Goal: Book appointment/travel/reservation

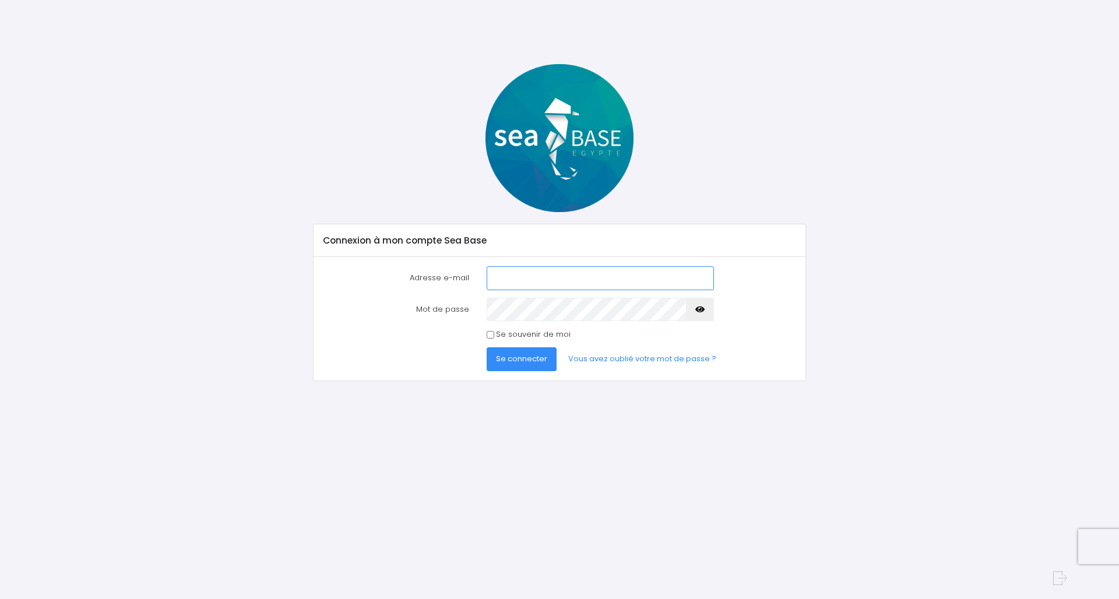
type input "[EMAIL_ADDRESS][DOMAIN_NAME]"
click at [521, 359] on button "Se connecter" at bounding box center [522, 358] width 70 height 23
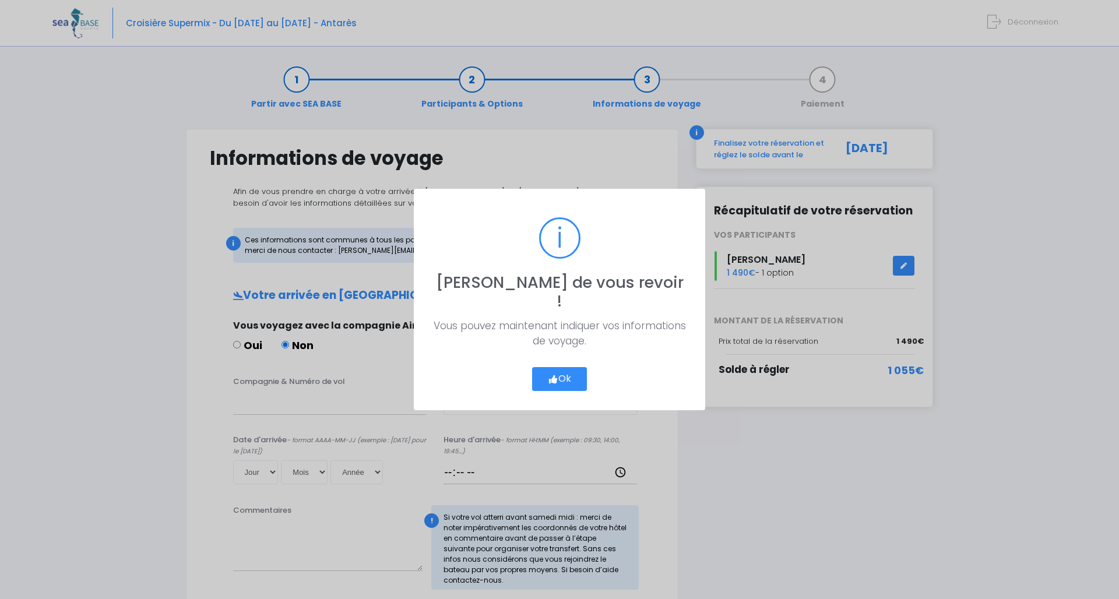
click at [563, 374] on button "Ok" at bounding box center [559, 379] width 55 height 24
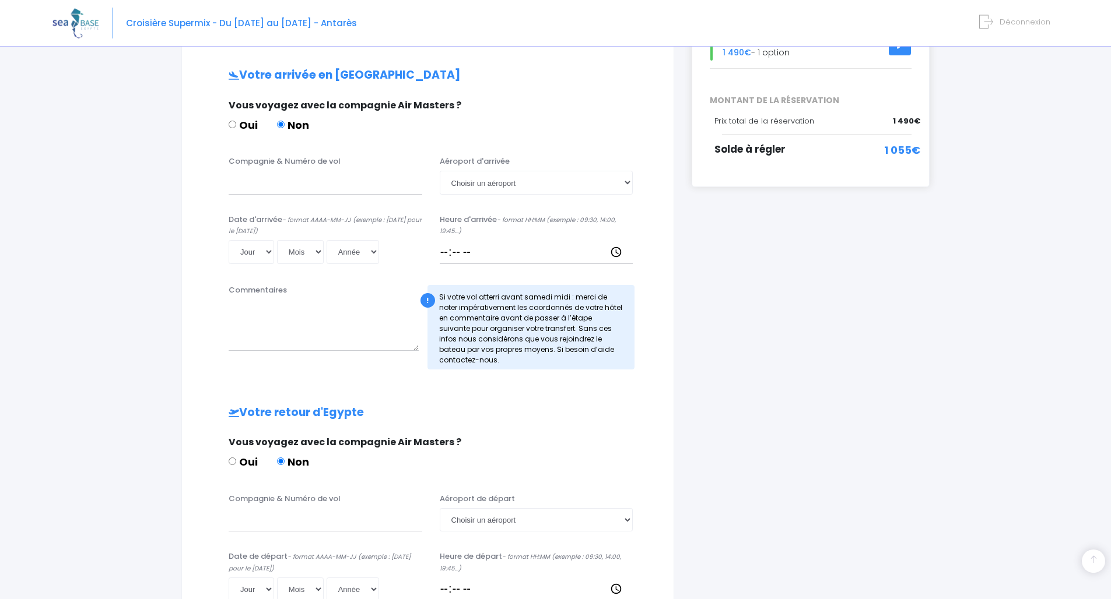
scroll to position [172, 0]
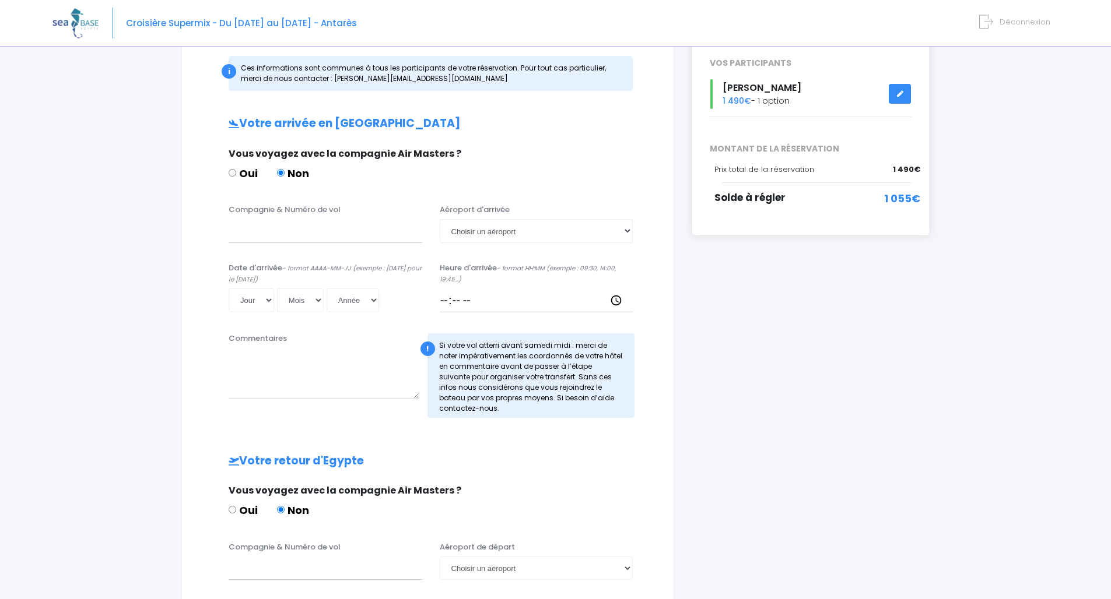
click at [896, 85] on link at bounding box center [899, 94] width 22 height 20
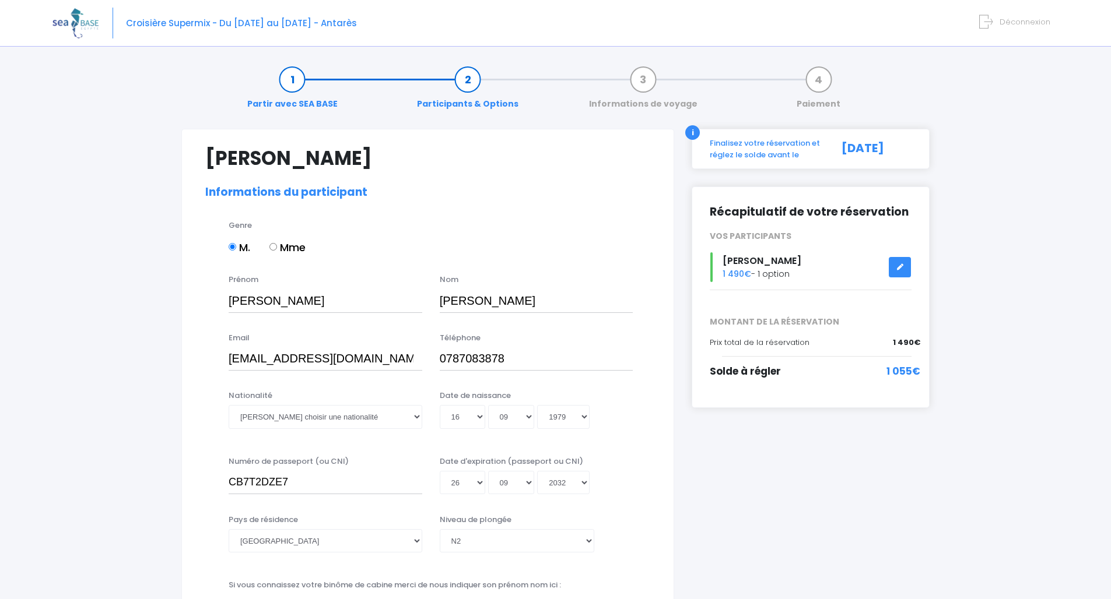
select select "N2"
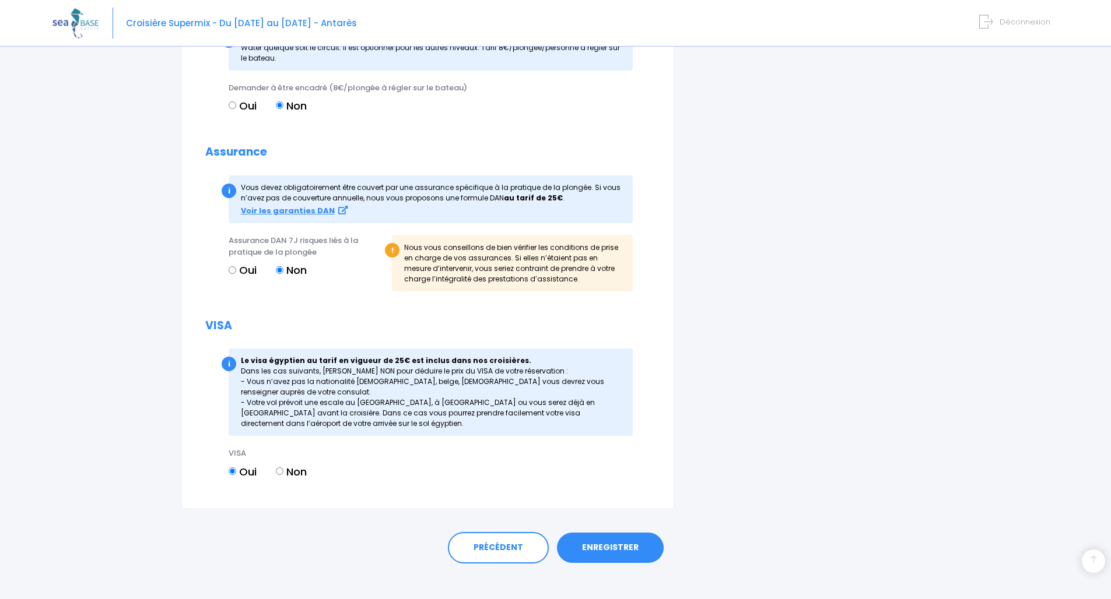
click at [600, 539] on link "ENREGISTRER" at bounding box center [610, 548] width 107 height 30
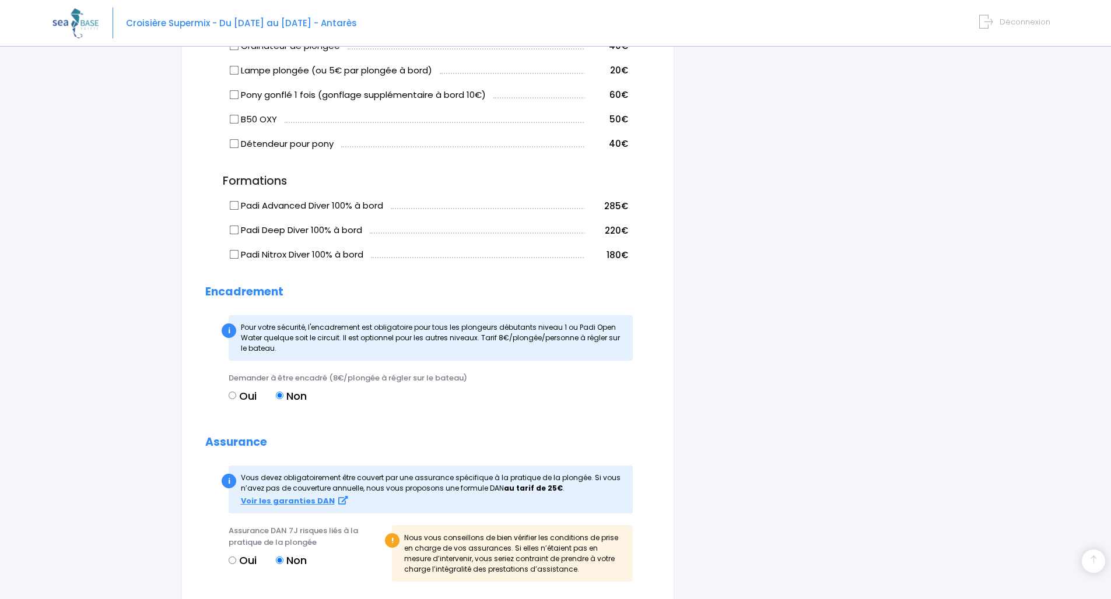
scroll to position [1141, 0]
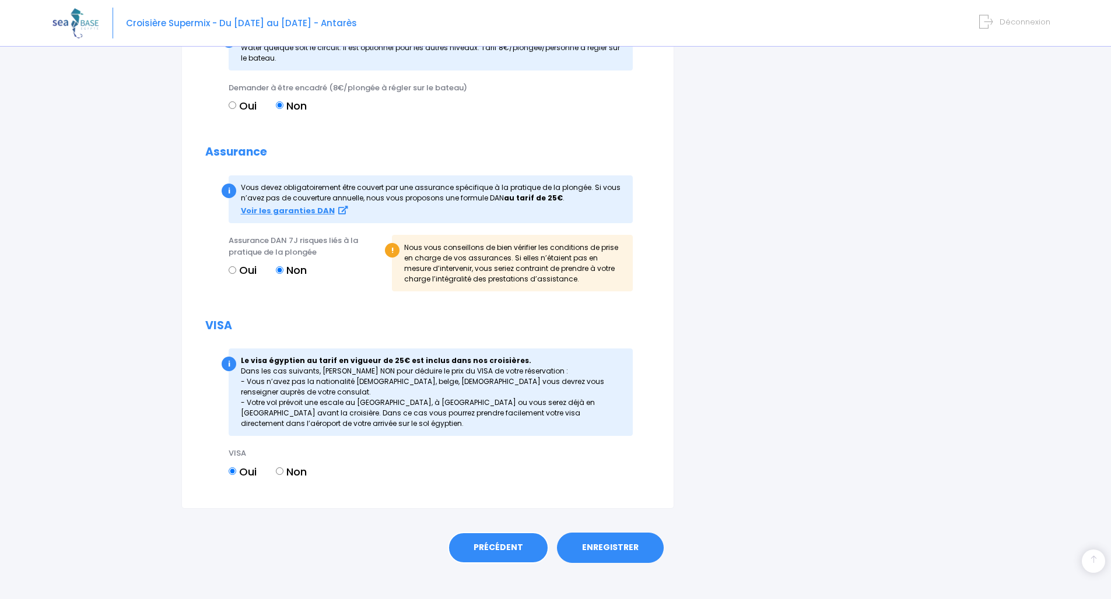
click at [515, 538] on link "PRÉCÉDENT" at bounding box center [498, 547] width 101 height 31
click at [514, 532] on link "PRÉCÉDENT" at bounding box center [498, 547] width 101 height 31
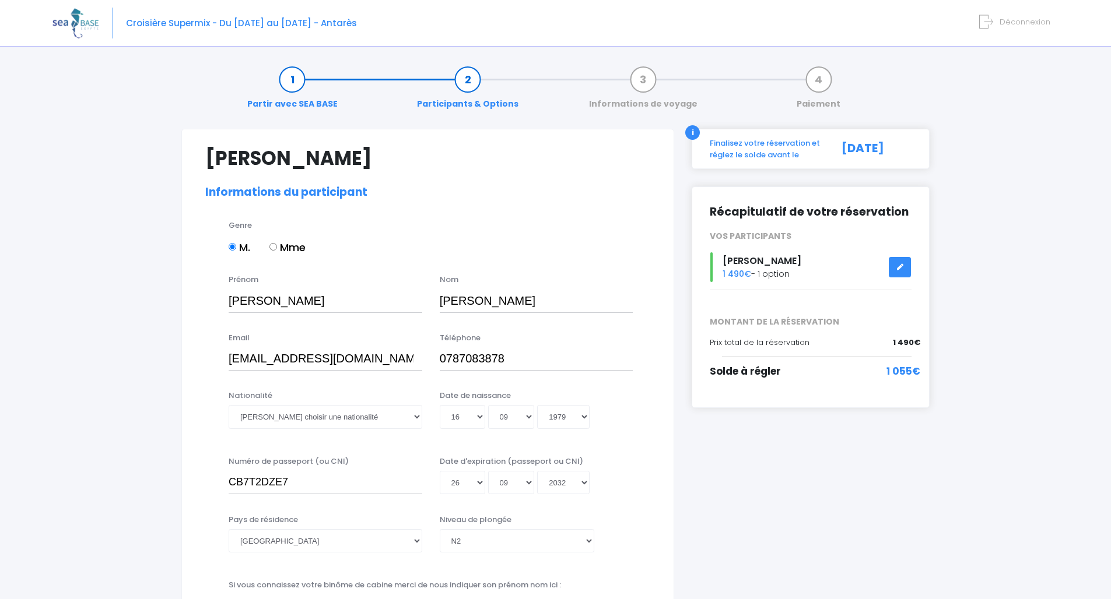
select select "N2"
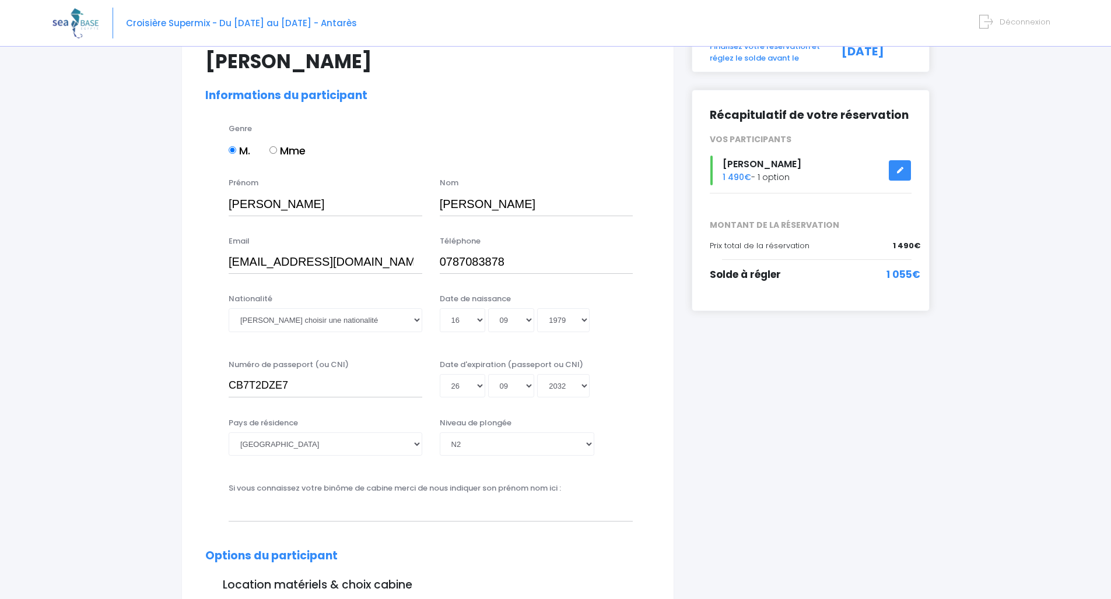
scroll to position [157, 0]
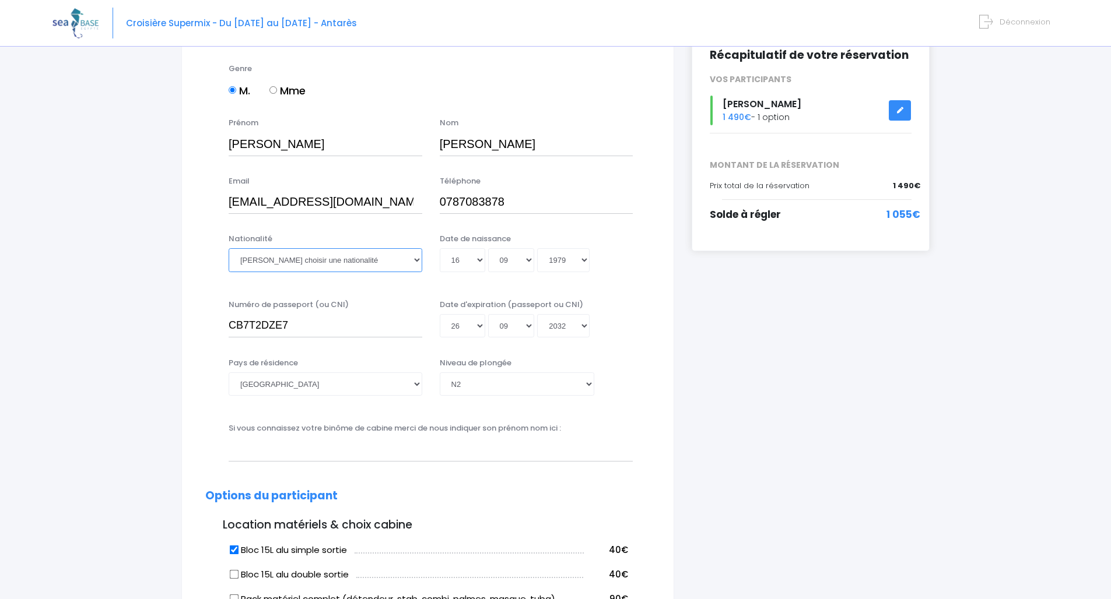
select select "Française"
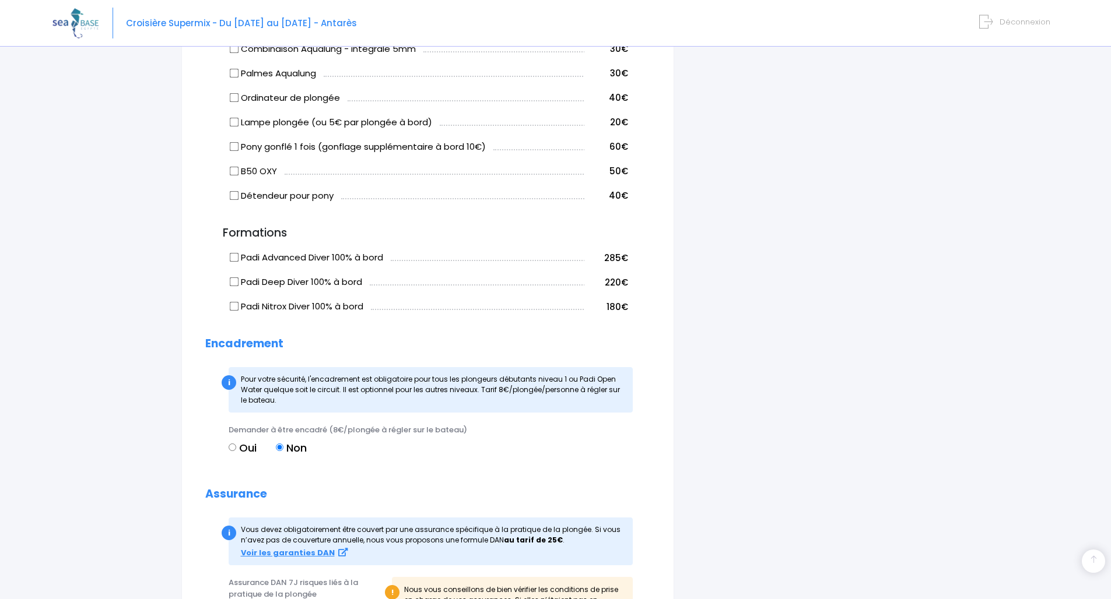
scroll to position [1123, 0]
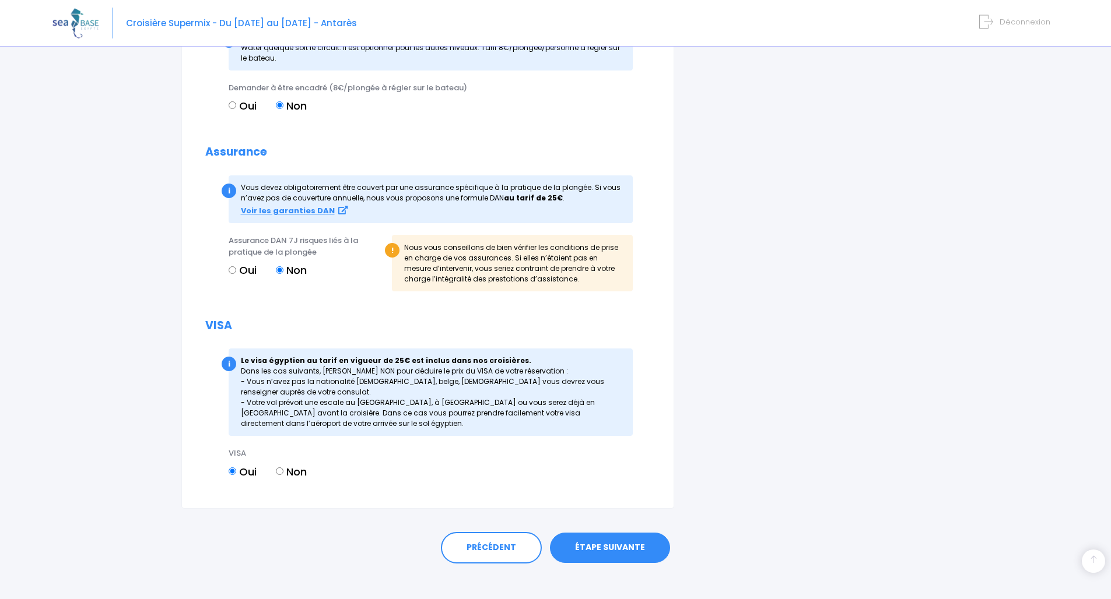
click at [589, 547] on link "ÉTAPE SUIVANTE" at bounding box center [610, 548] width 120 height 30
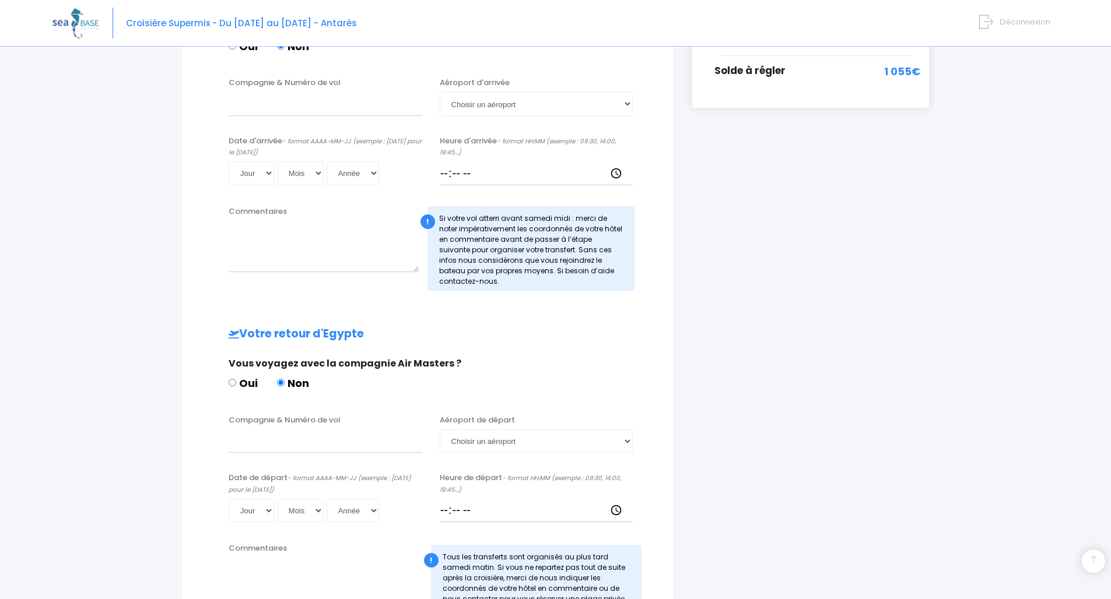
scroll to position [444, 0]
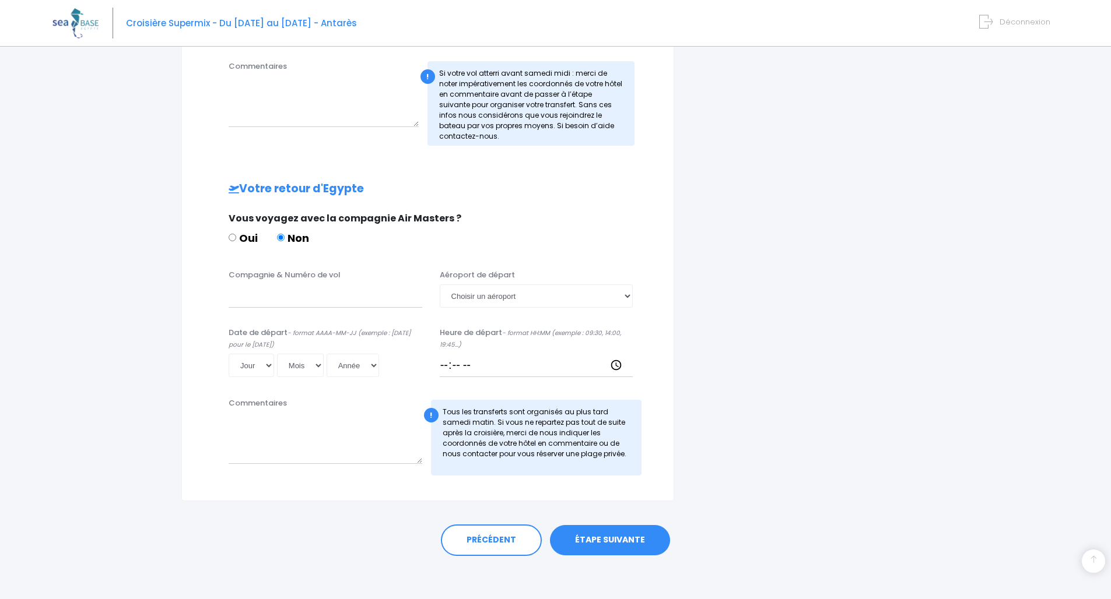
click at [612, 545] on link "ÉTAPE SUIVANTE" at bounding box center [610, 540] width 120 height 30
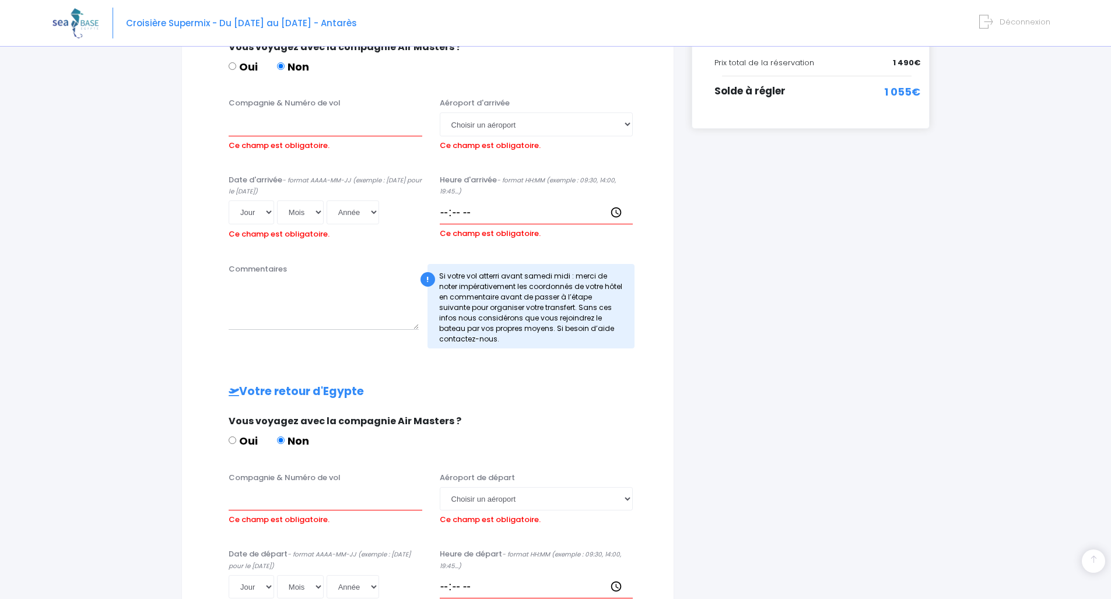
scroll to position [273, 0]
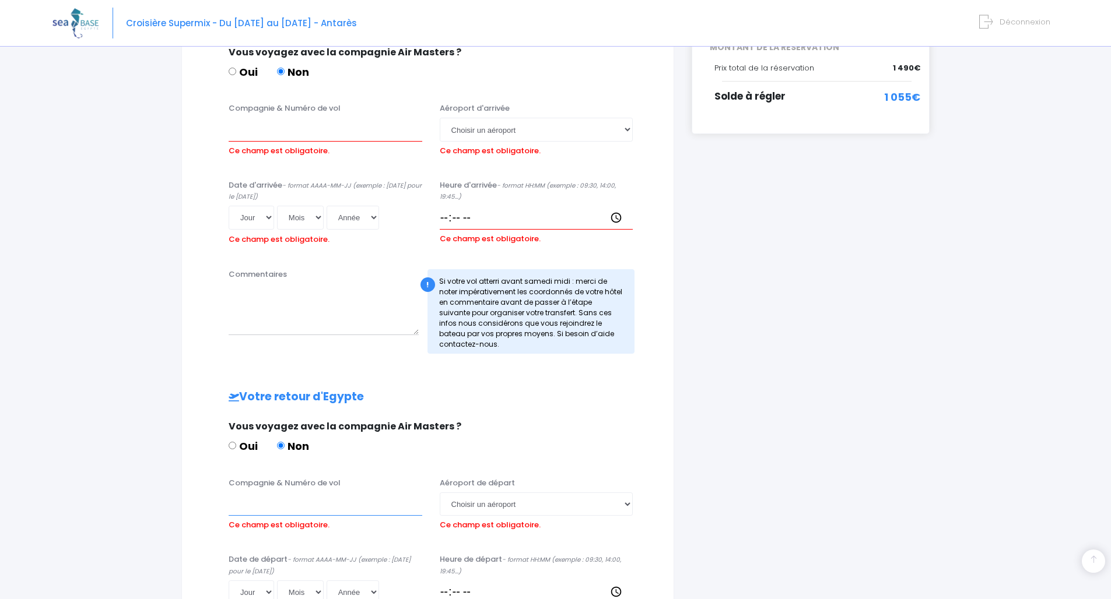
click at [296, 505] on input "Compagnie & Numéro de vol" at bounding box center [326, 504] width 194 height 23
type input "Turkish TK702"
click at [572, 513] on div "Aéroport de départ Choisir un aéroport Hurghada Marsa Alam Ce champ est obligat…" at bounding box center [536, 505] width 211 height 57
select select "Hurghada"
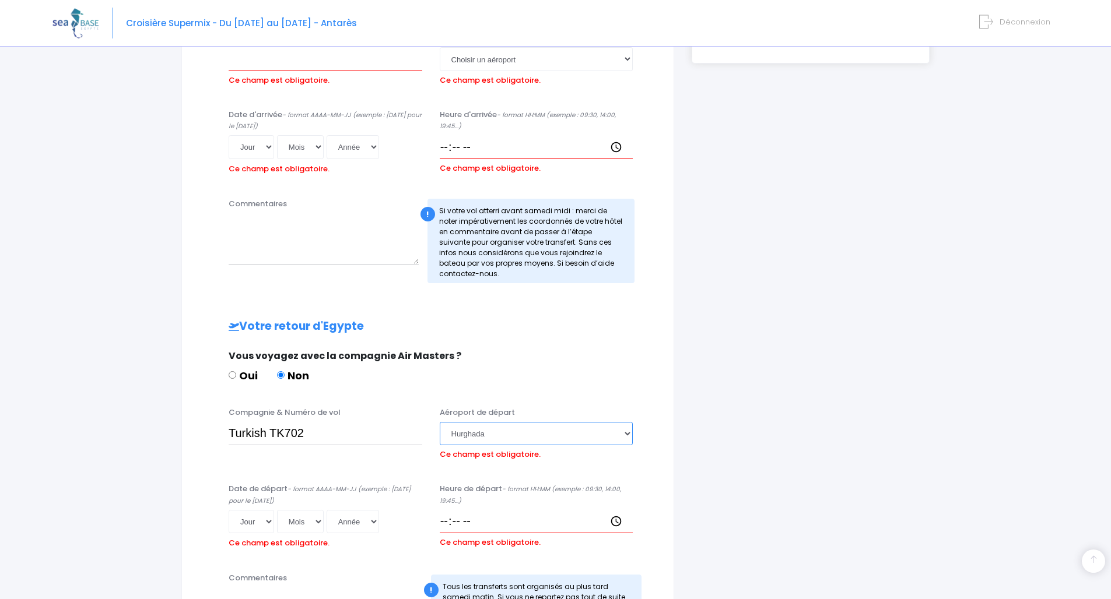
scroll to position [455, 0]
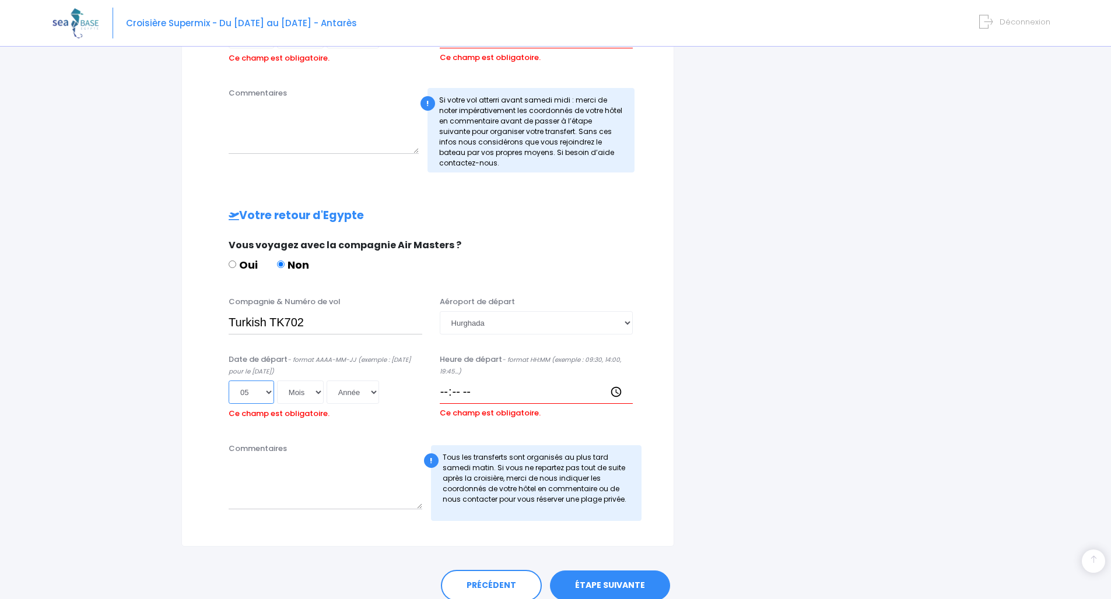
select select "25"
select select "10"
select select "2025"
type input "2025-10-25"
click at [486, 391] on input "Heure de départ - format HH:MM (exemple : 09:30, 14:00, 19:45...)" at bounding box center [537, 392] width 194 height 23
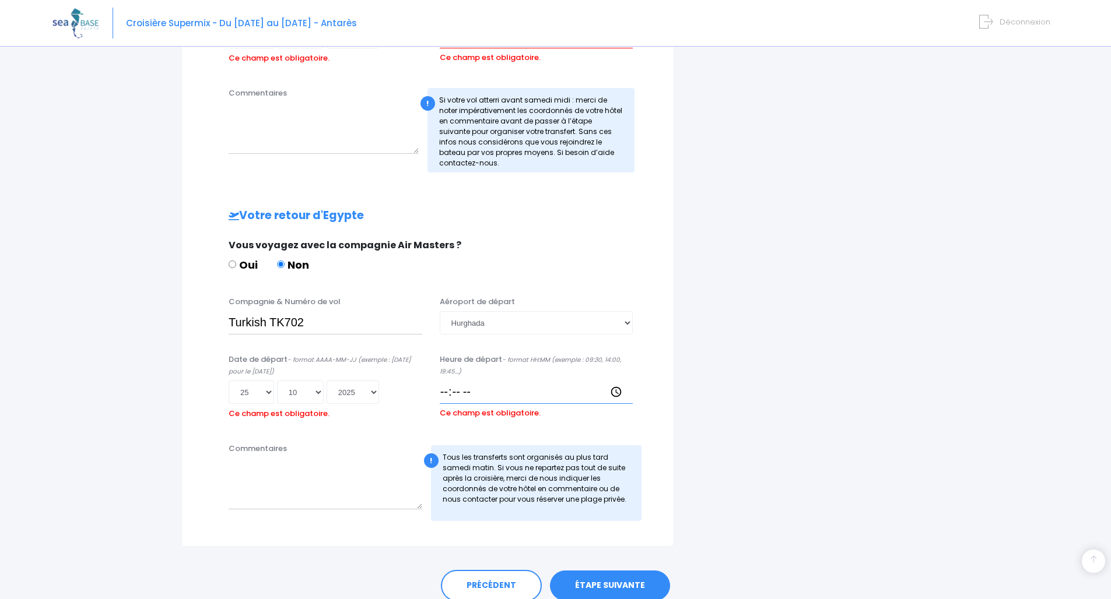
click at [469, 389] on input "Heure de départ - format HH:MM (exemple : 09:30, 14:00, 19:45...)" at bounding box center [537, 392] width 194 height 23
type input "04:50"
click at [348, 461] on textarea "Commentaires" at bounding box center [326, 483] width 194 height 51
click at [610, 588] on link "ÉTAPE SUIVANTE" at bounding box center [610, 586] width 120 height 30
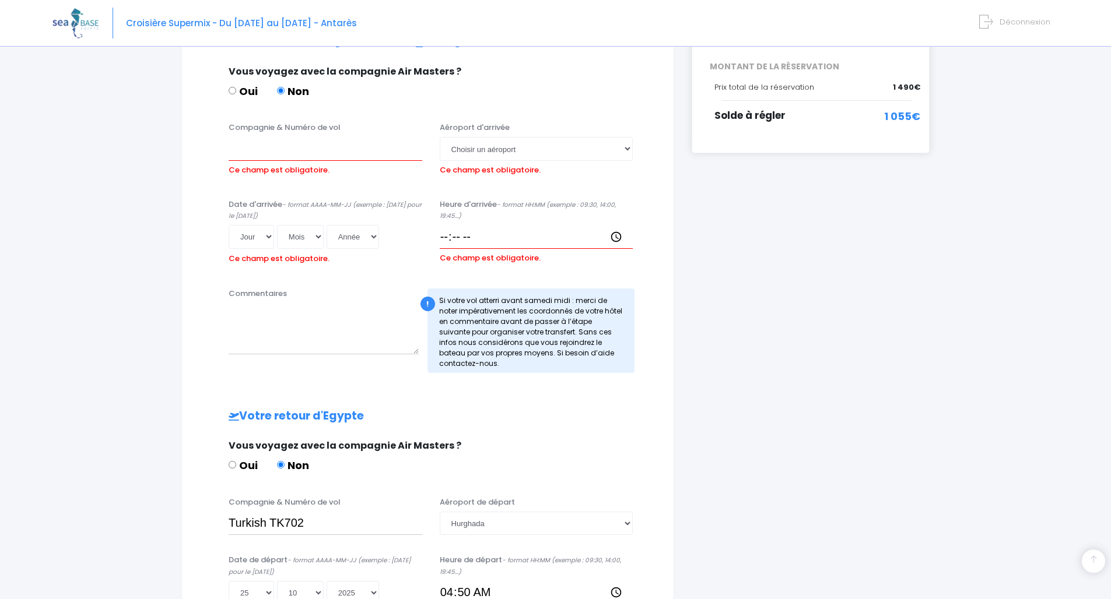
scroll to position [230, 0]
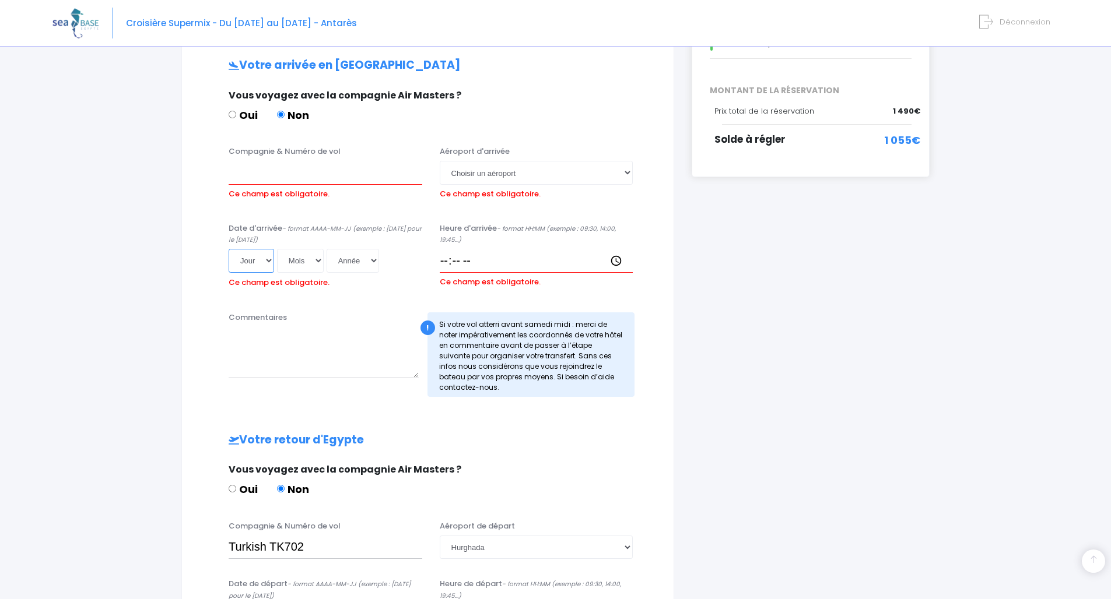
select select "25"
select select "10"
select select "2025"
type input "2025-10-25"
click at [469, 254] on input "Heure d'arrivée - format HH:MM (exemple : 09:30, 14:00, 19:45...)" at bounding box center [537, 260] width 194 height 23
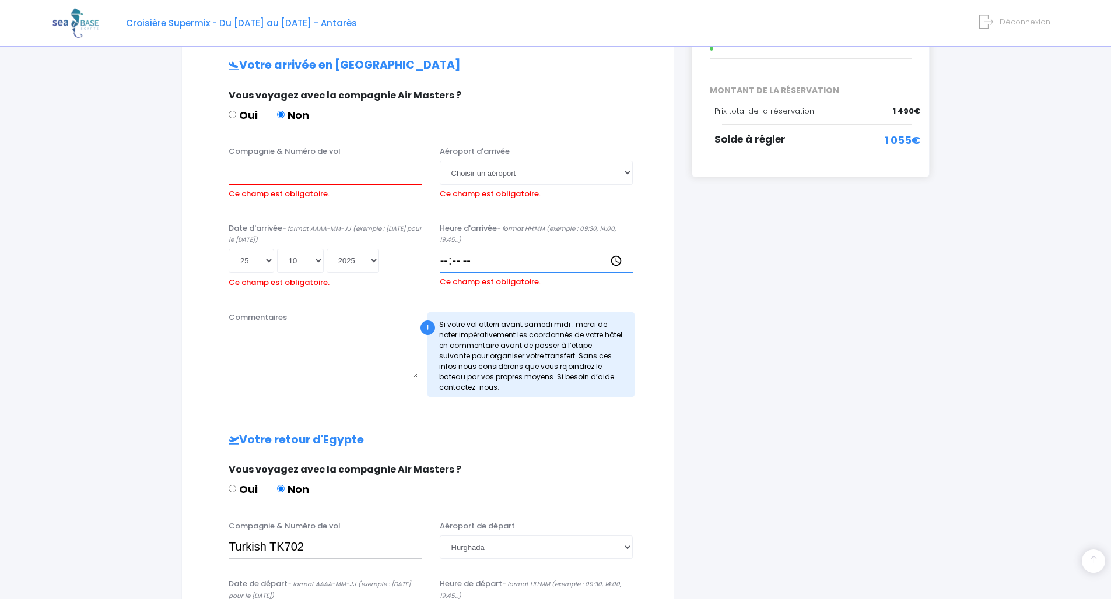
click at [447, 261] on input "Heure d'arrivée - format HH:MM (exemple : 09:30, 14:00, 19:45...)" at bounding box center [537, 260] width 194 height 23
click at [472, 250] on input "Heure d'arrivée - format HH:MM (exemple : 09:30, 14:00, 19:45...)" at bounding box center [537, 260] width 194 height 23
click at [469, 258] on input "Heure d'arrivée - format HH:MM (exemple : 09:30, 14:00, 19:45...)" at bounding box center [537, 260] width 194 height 23
type input "04:50"
select select "Hurghada"
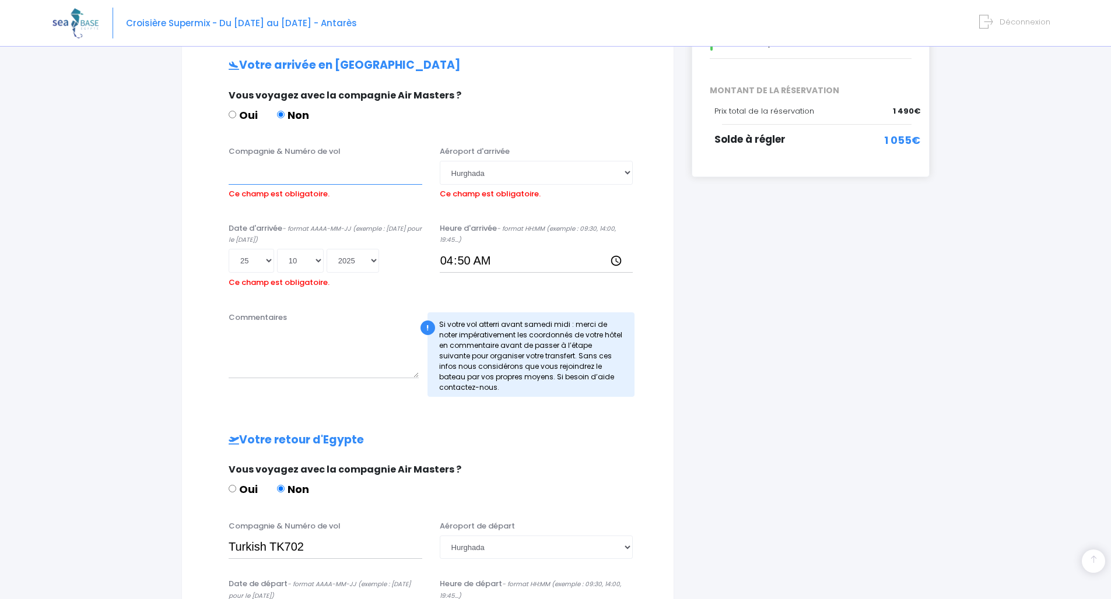
click at [294, 168] on input "Compagnie & Numéro de vol" at bounding box center [326, 172] width 194 height 23
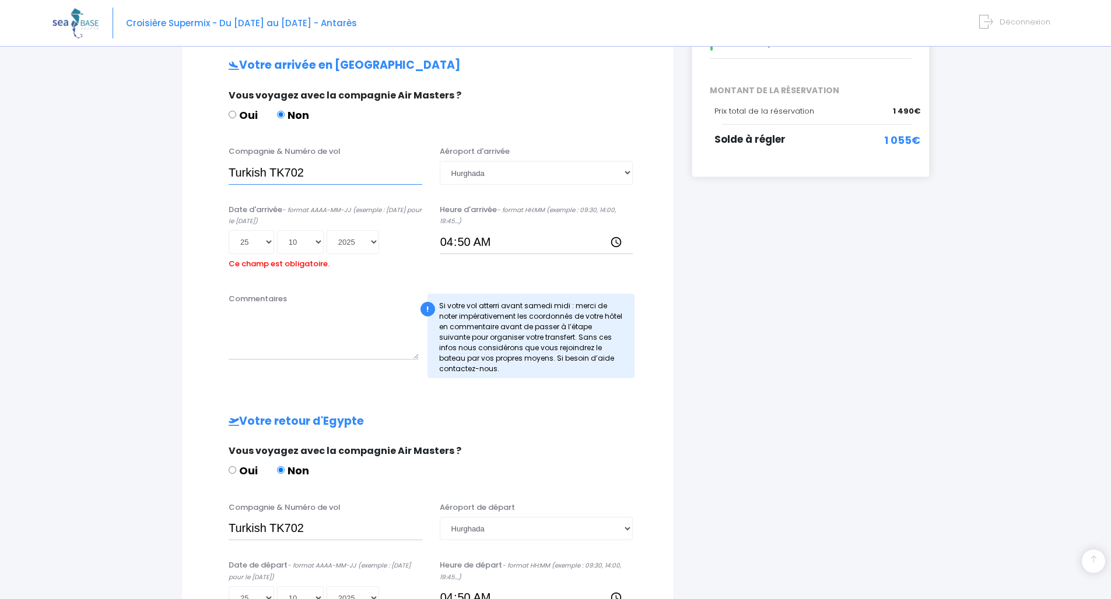
type input "Turkish TK702"
click at [328, 527] on input "Turkish TK702" at bounding box center [326, 528] width 194 height 23
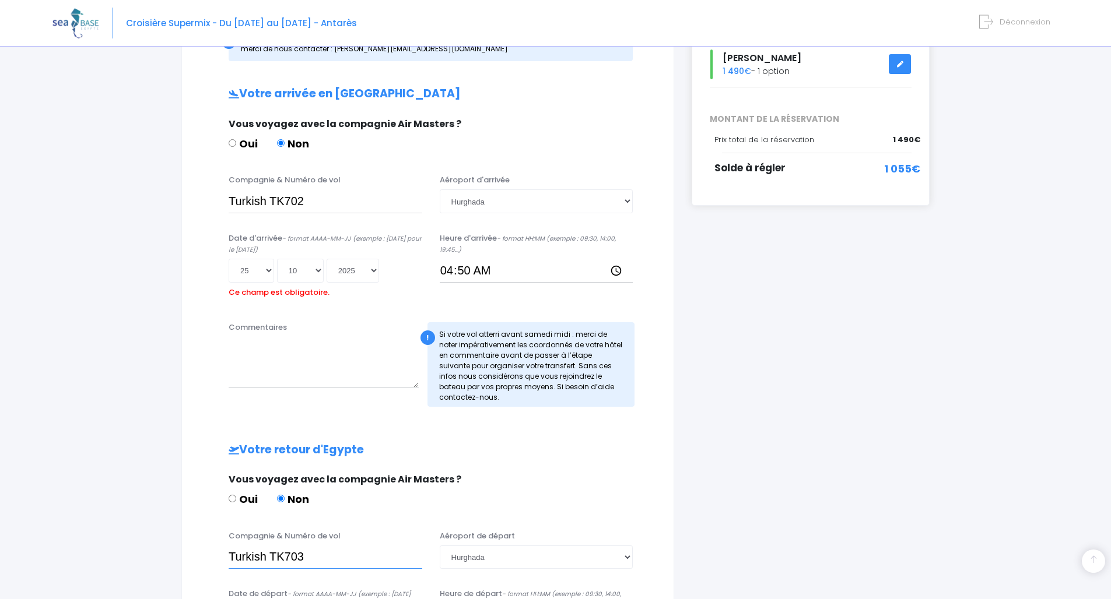
scroll to position [462, 0]
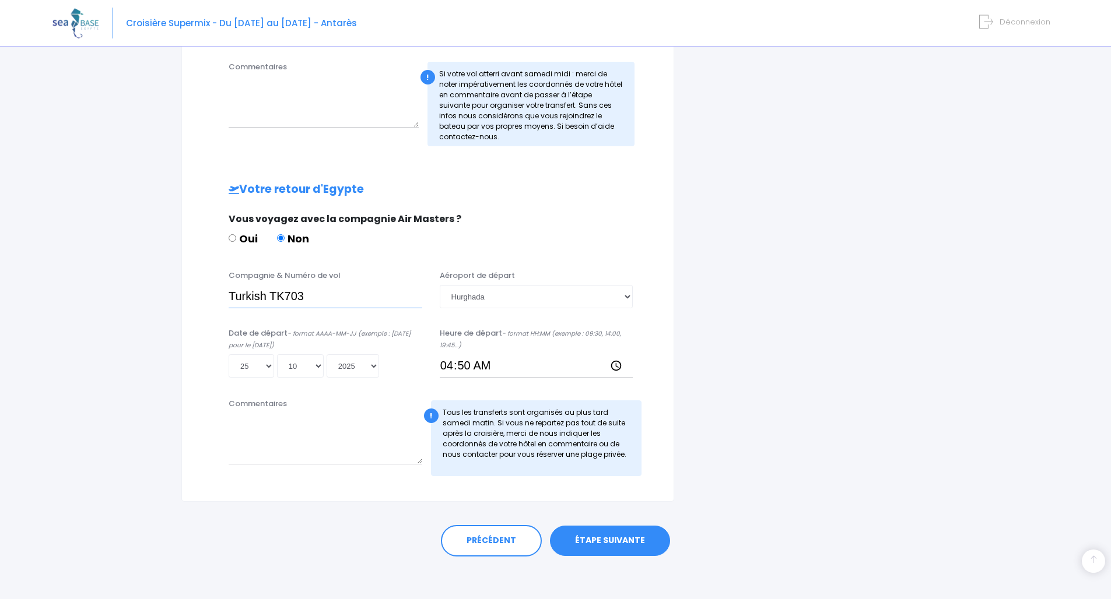
type input "Turkish TK703"
select select "01"
type input "2025-10-01"
select select "11"
type input "2025-11-01"
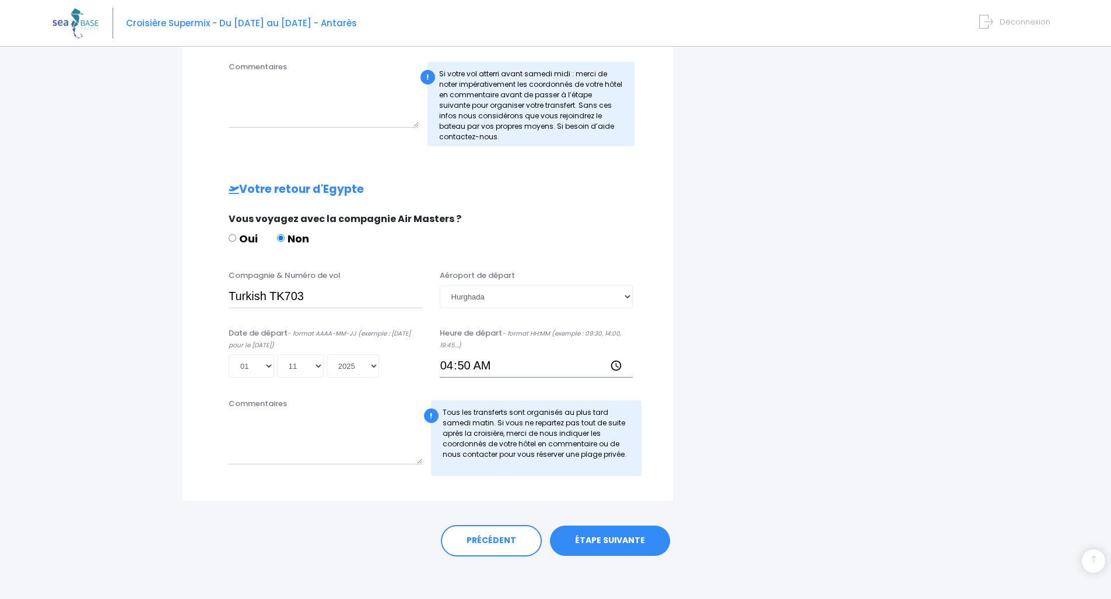
click at [451, 366] on input "04:50" at bounding box center [537, 365] width 194 height 23
click at [466, 365] on input "05:50" at bounding box center [537, 365] width 194 height 23
type input "05:15"
click at [578, 542] on link "ÉTAPE SUIVANTE" at bounding box center [610, 541] width 120 height 30
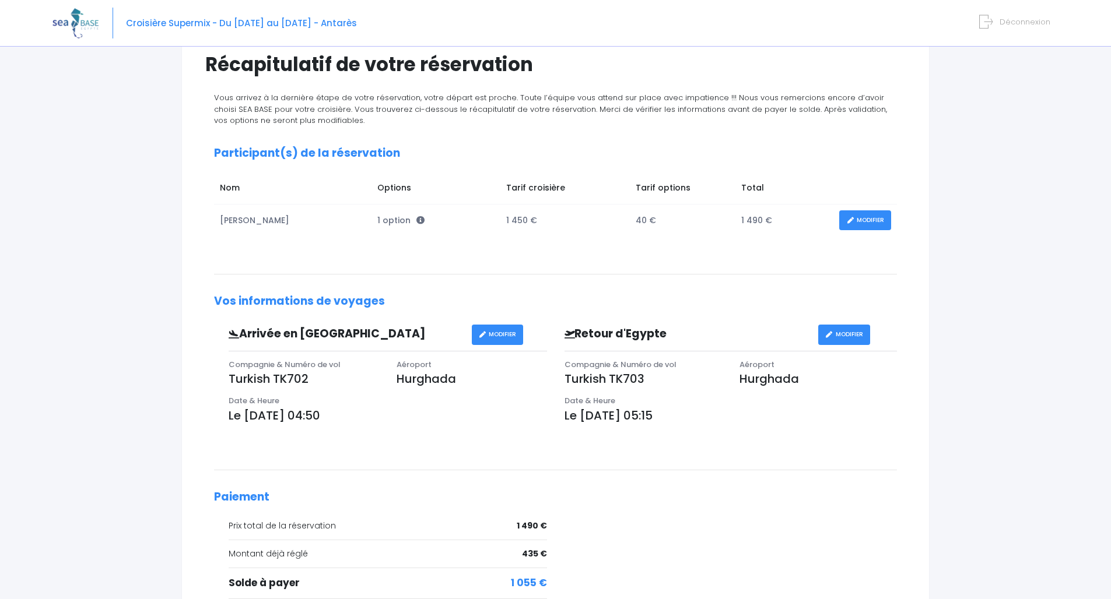
scroll to position [204, 0]
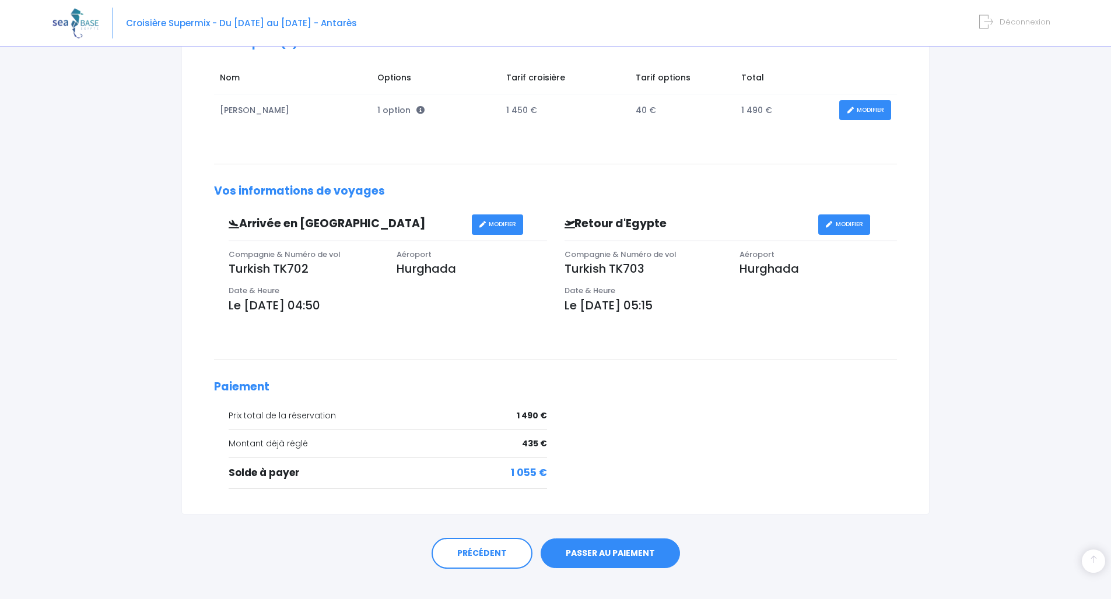
click at [621, 553] on link "PASSER AU PAIEMENT" at bounding box center [609, 554] width 139 height 30
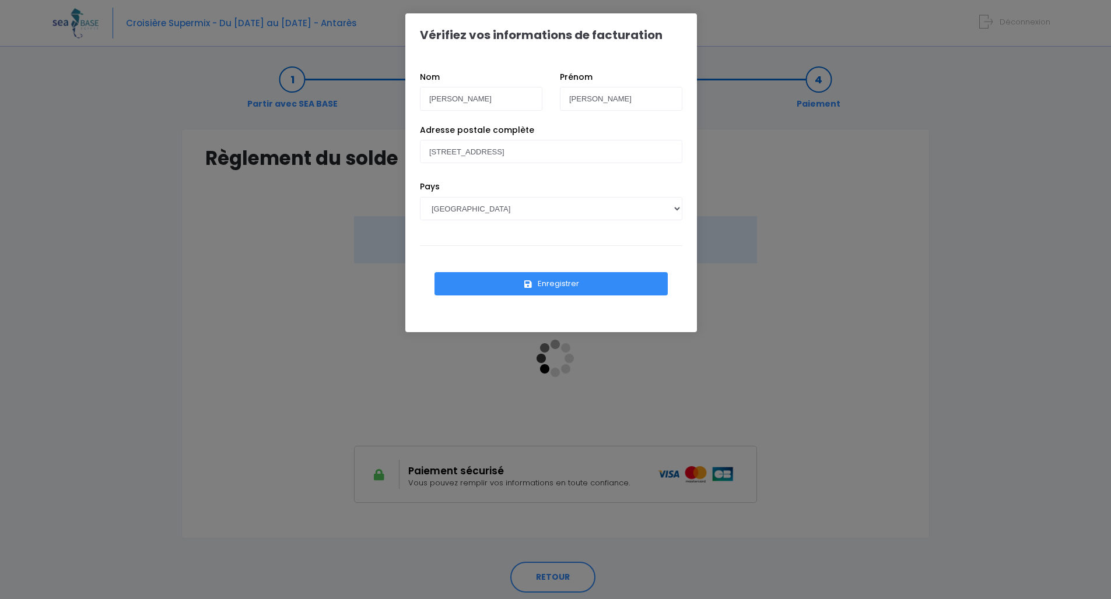
click at [552, 280] on button "Enregistrer" at bounding box center [550, 283] width 233 height 23
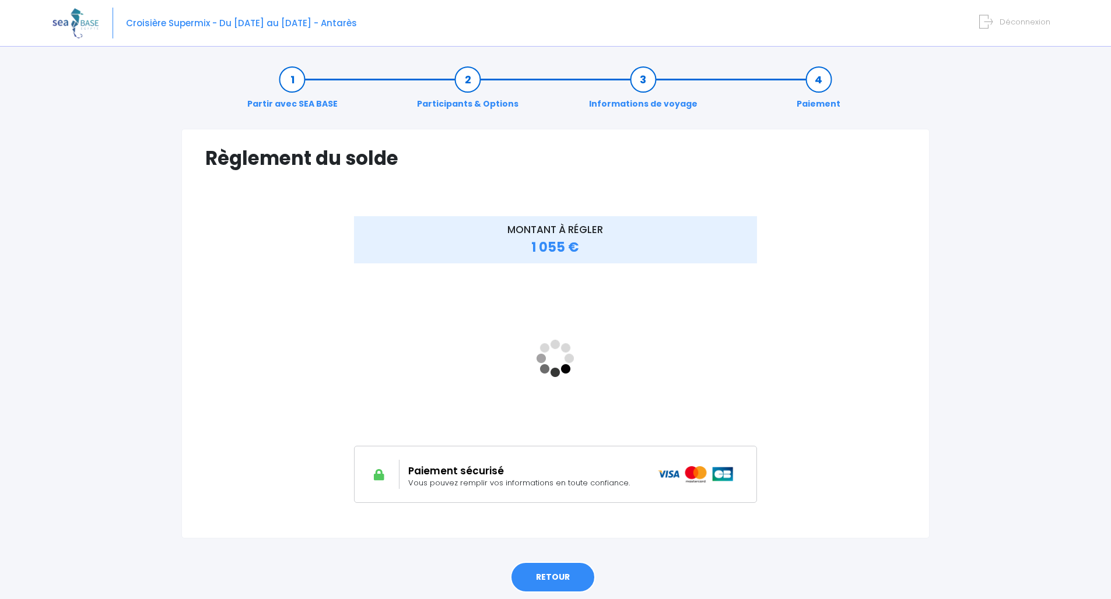
click at [556, 585] on link "RETOUR" at bounding box center [552, 577] width 85 height 31
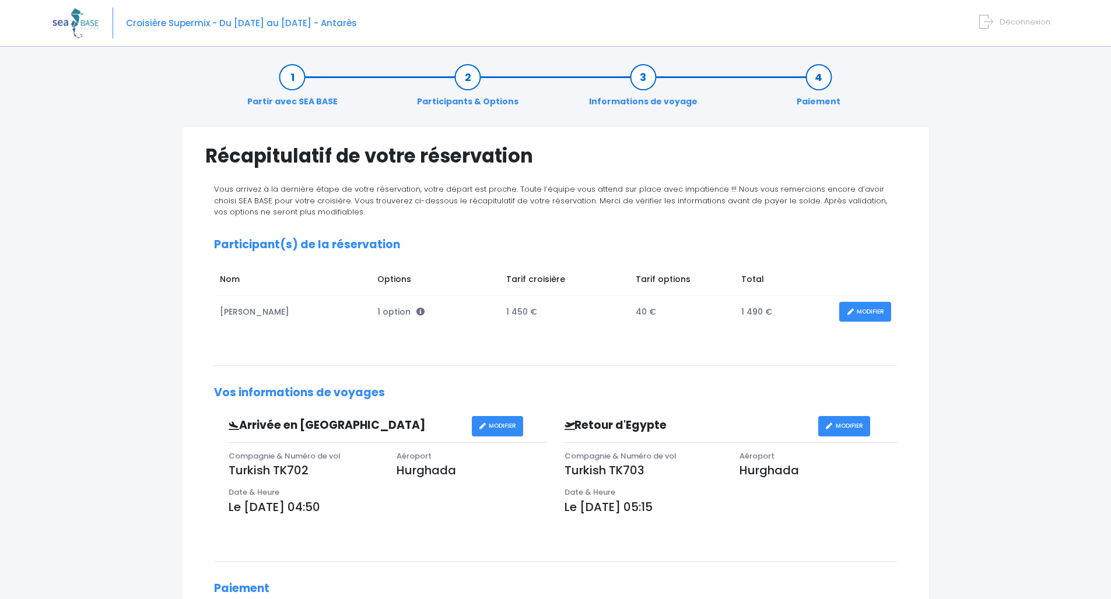
scroll to position [216, 0]
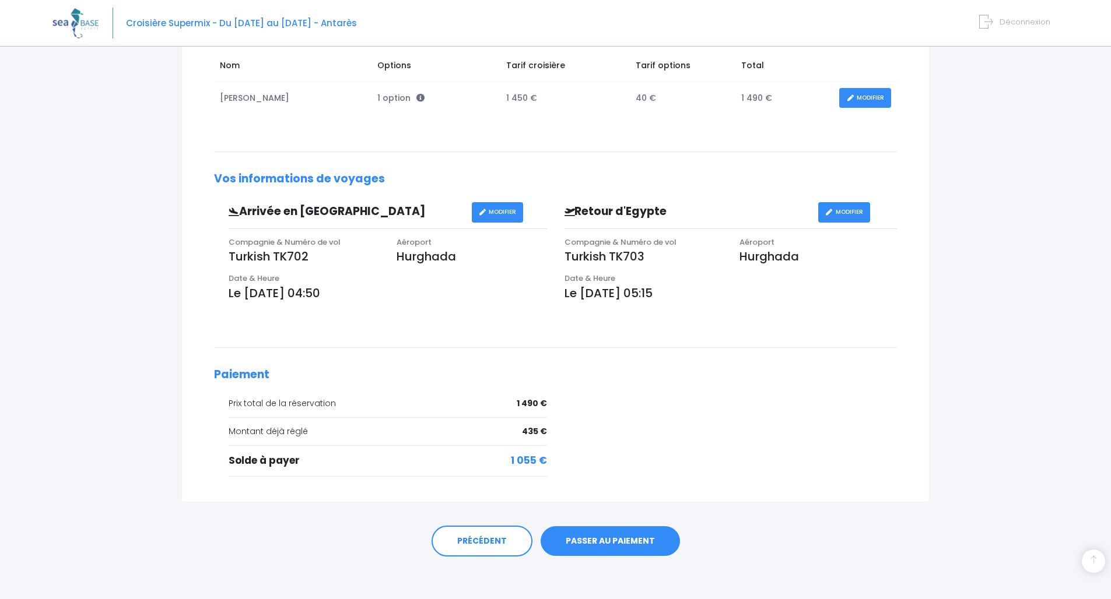
click at [634, 542] on link "PASSER AU PAIEMENT" at bounding box center [609, 541] width 139 height 30
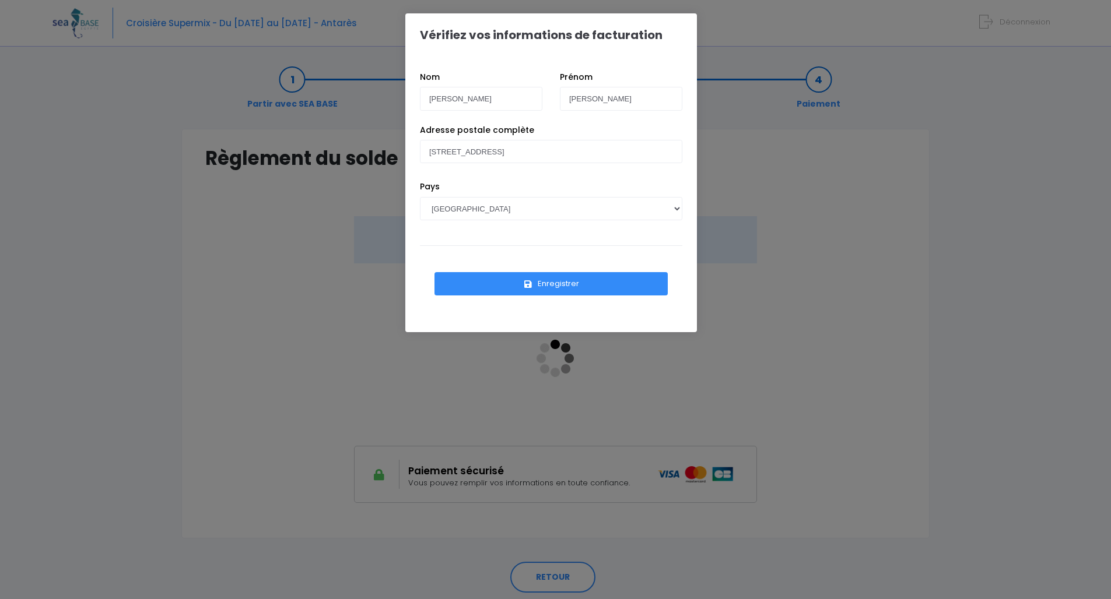
click at [571, 276] on button "Enregistrer" at bounding box center [550, 283] width 233 height 23
click at [573, 279] on button "Enregistrer" at bounding box center [550, 283] width 233 height 23
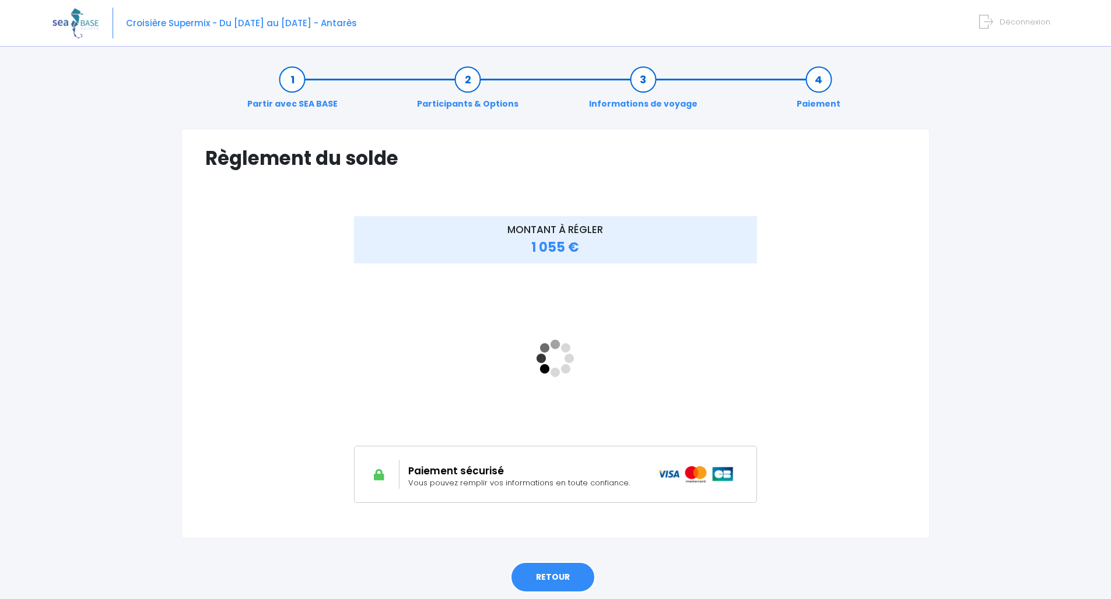
click at [567, 579] on link "RETOUR" at bounding box center [552, 577] width 85 height 31
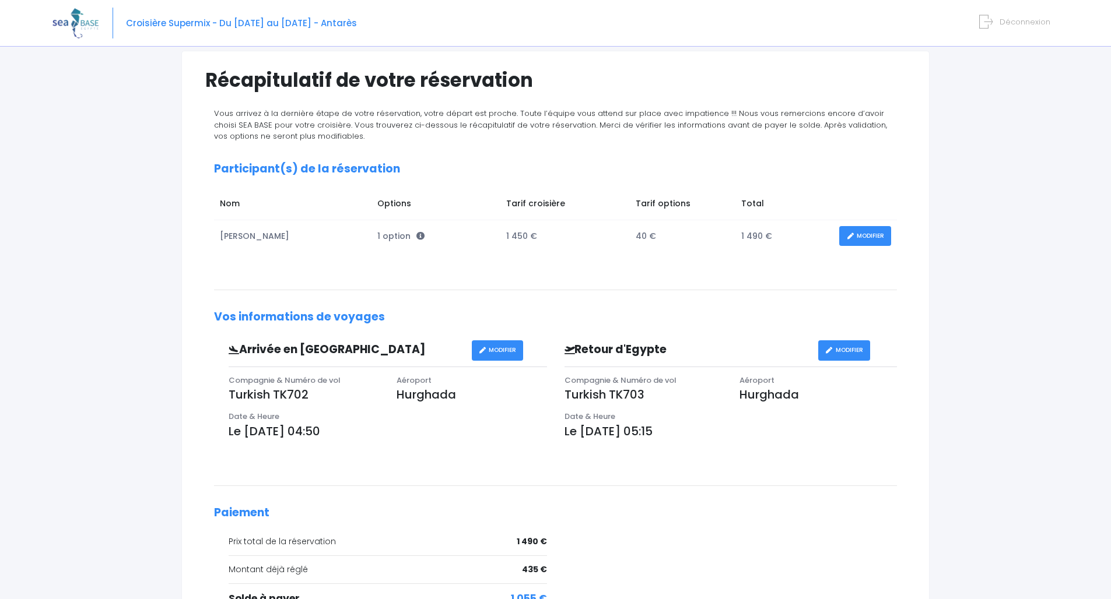
scroll to position [187, 0]
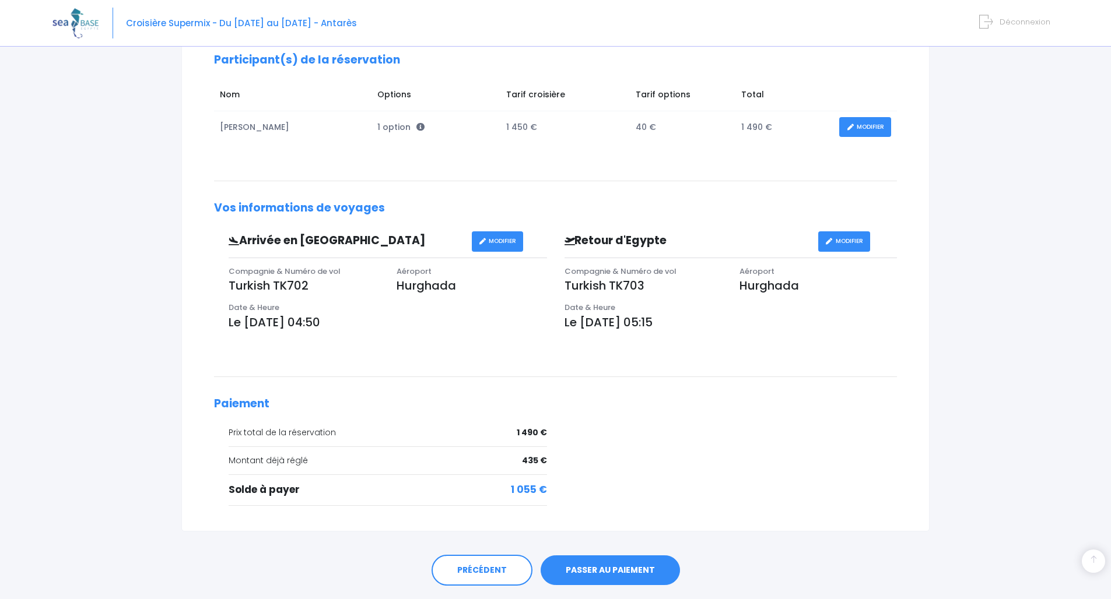
click at [622, 578] on link "PASSER AU PAIEMENT" at bounding box center [609, 571] width 139 height 30
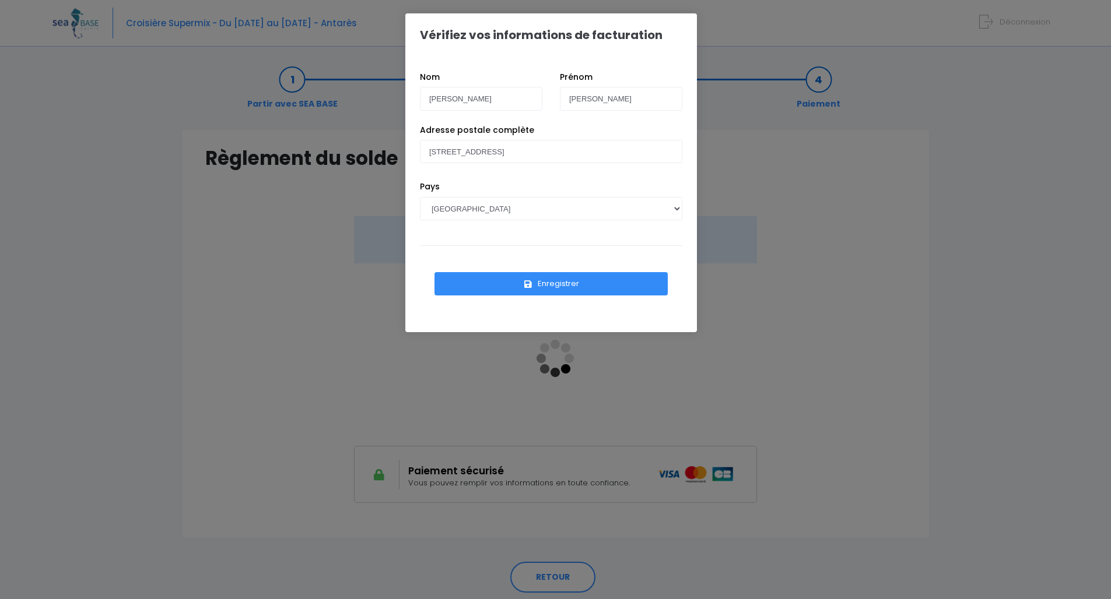
click at [571, 286] on button "Enregistrer" at bounding box center [550, 283] width 233 height 23
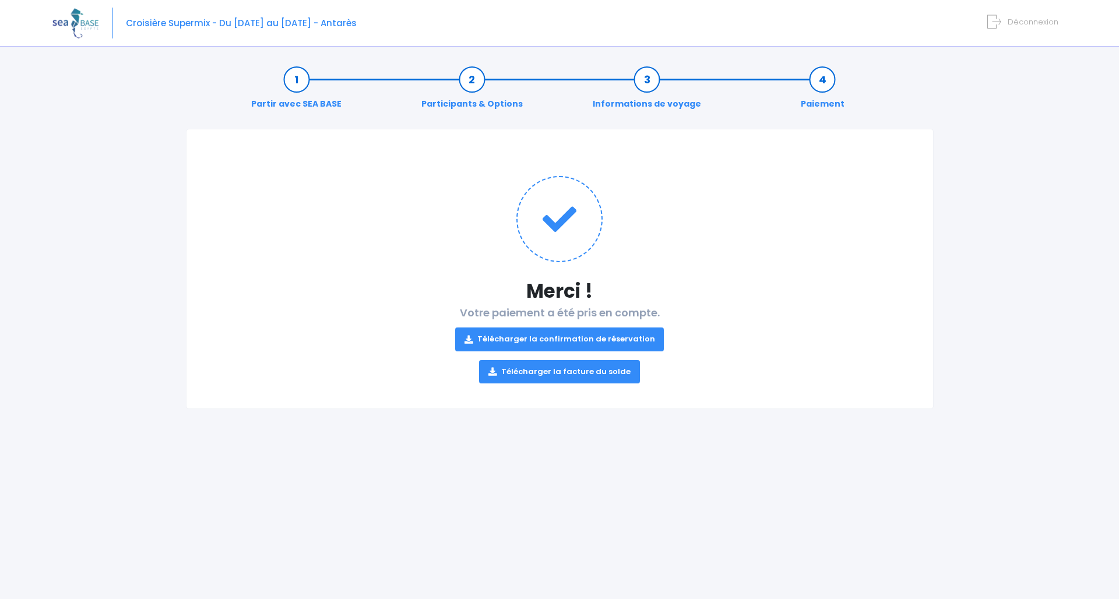
click at [595, 370] on link "Télécharger la facture du solde" at bounding box center [559, 371] width 161 height 23
click at [605, 344] on link "Télécharger la confirmation de réservation" at bounding box center [559, 339] width 209 height 23
